Goal: Task Accomplishment & Management: Manage account settings

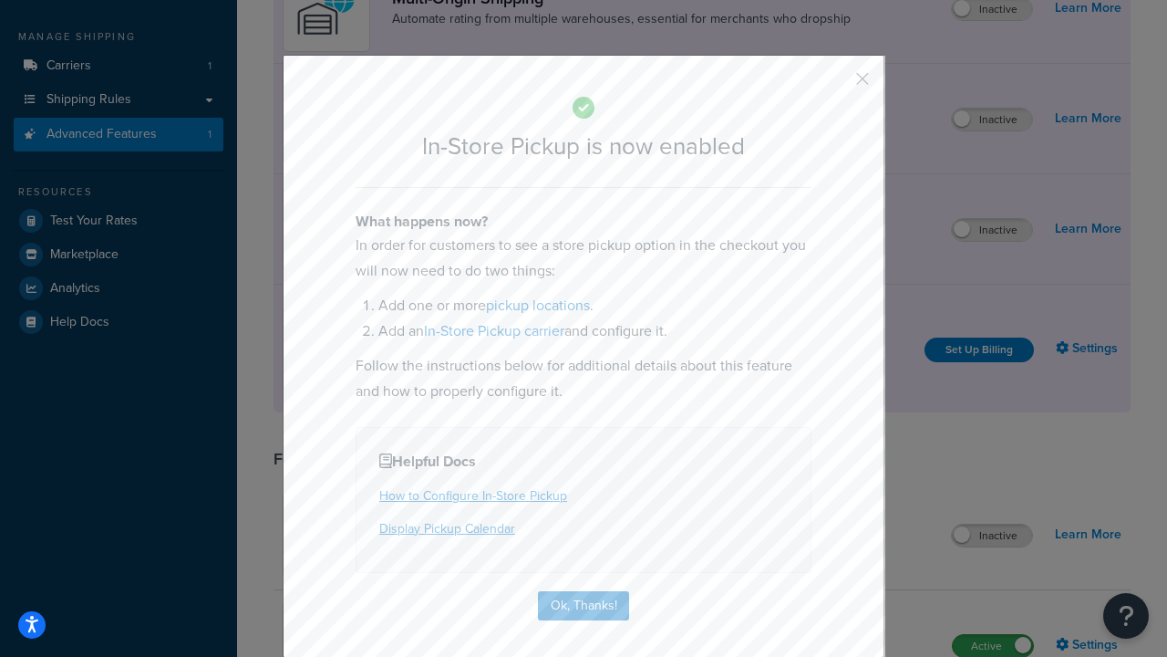
scroll to position [308, 0]
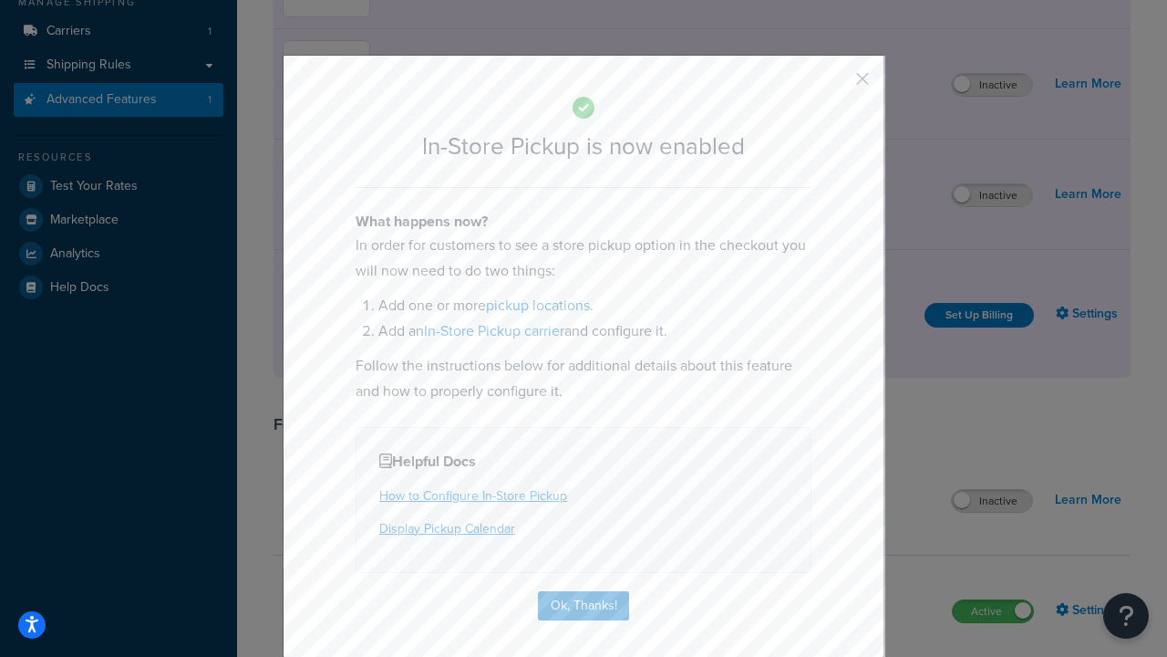
click at [835, 85] on button "button" at bounding box center [836, 85] width 5 height 5
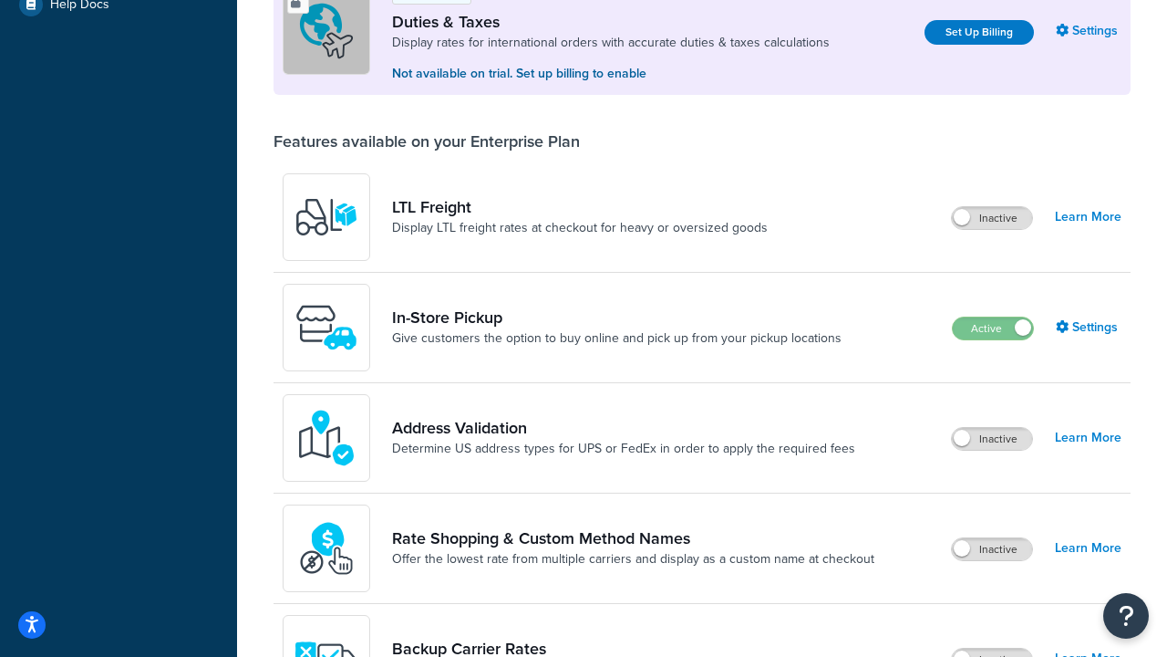
scroll to position [556, 0]
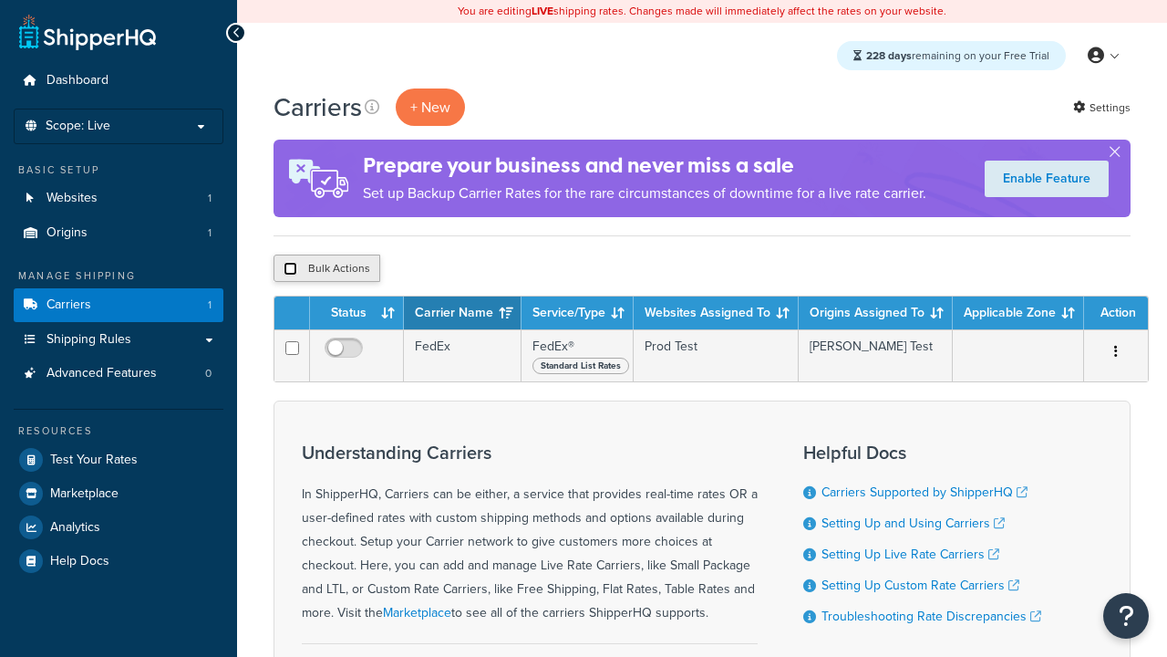
click at [290, 269] on input "checkbox" at bounding box center [291, 269] width 14 height 14
checkbox input "true"
click at [491, 269] on button "Delete" at bounding box center [486, 267] width 63 height 27
